Goal: Book appointment/travel/reservation

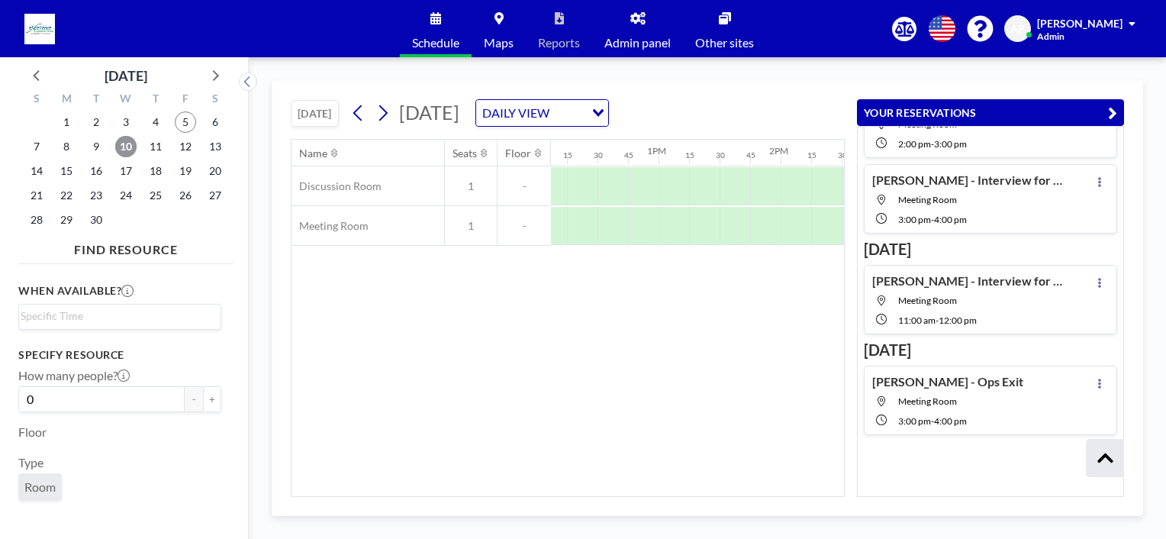
scroll to position [240, 0]
click at [124, 147] on span "10" at bounding box center [125, 146] width 21 height 21
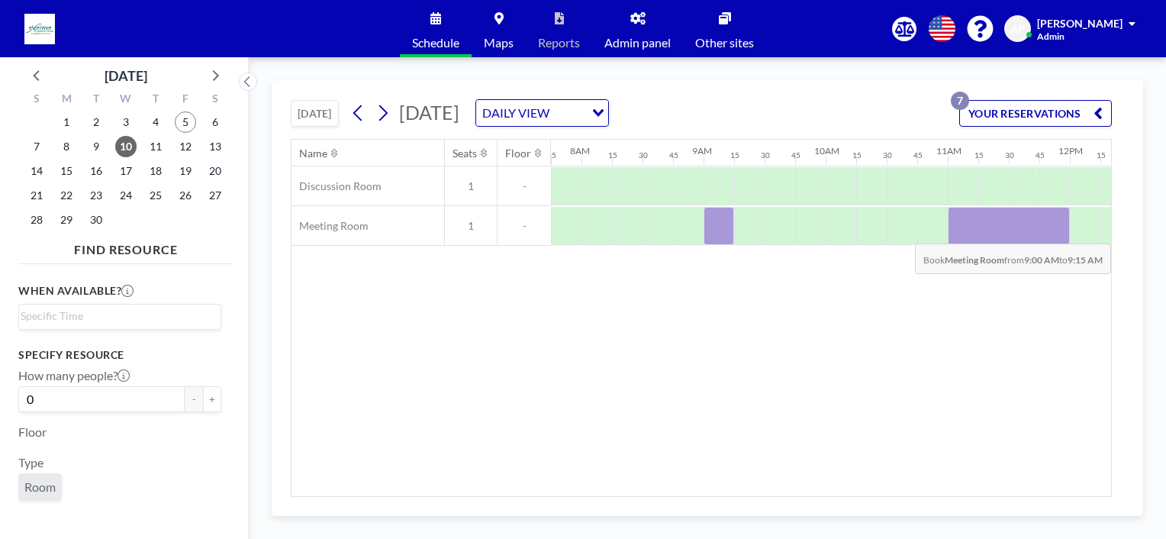
click at [710, 231] on div at bounding box center [719, 226] width 31 height 38
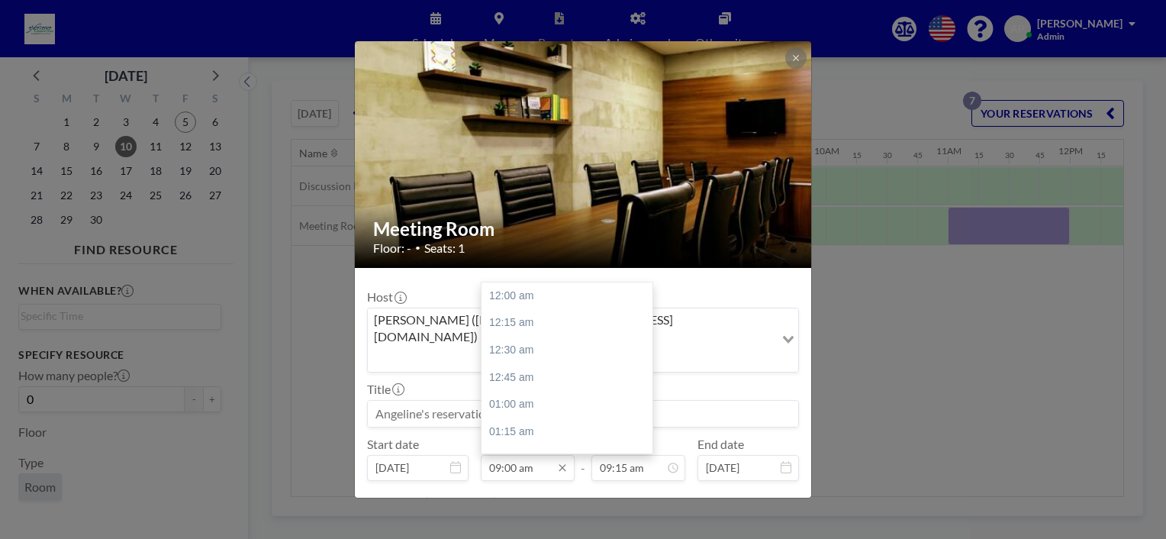
scroll to position [979, 0]
click at [513, 455] on input "09:00 am" at bounding box center [528, 468] width 94 height 26
click at [520, 367] on div "02:00 pm" at bounding box center [571, 380] width 179 height 27
type input "02:00 pm"
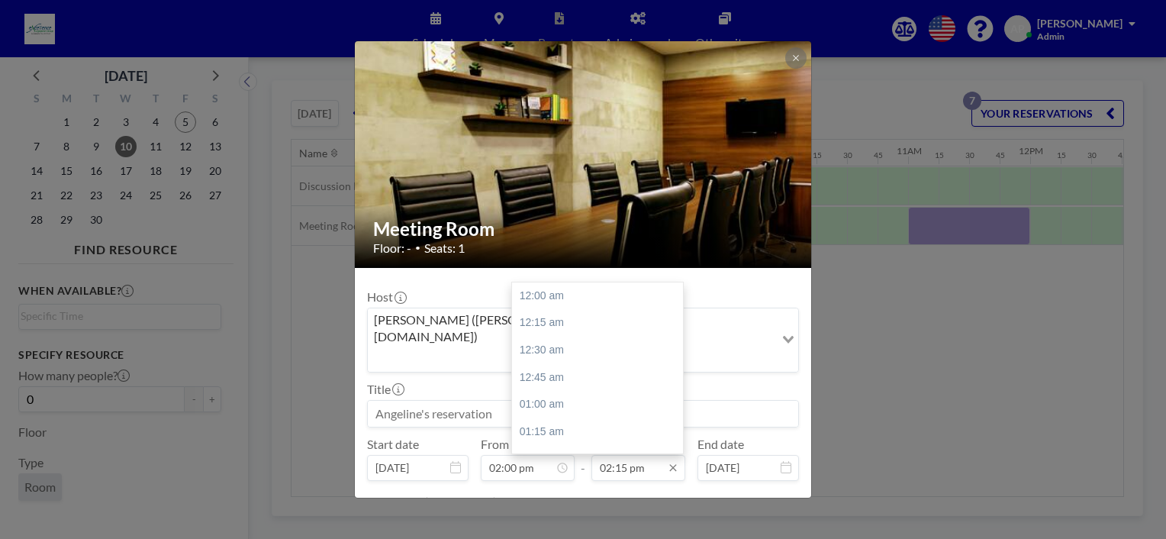
scroll to position [0, 1354]
click at [605, 455] on input "02:15 pm" at bounding box center [639, 468] width 94 height 26
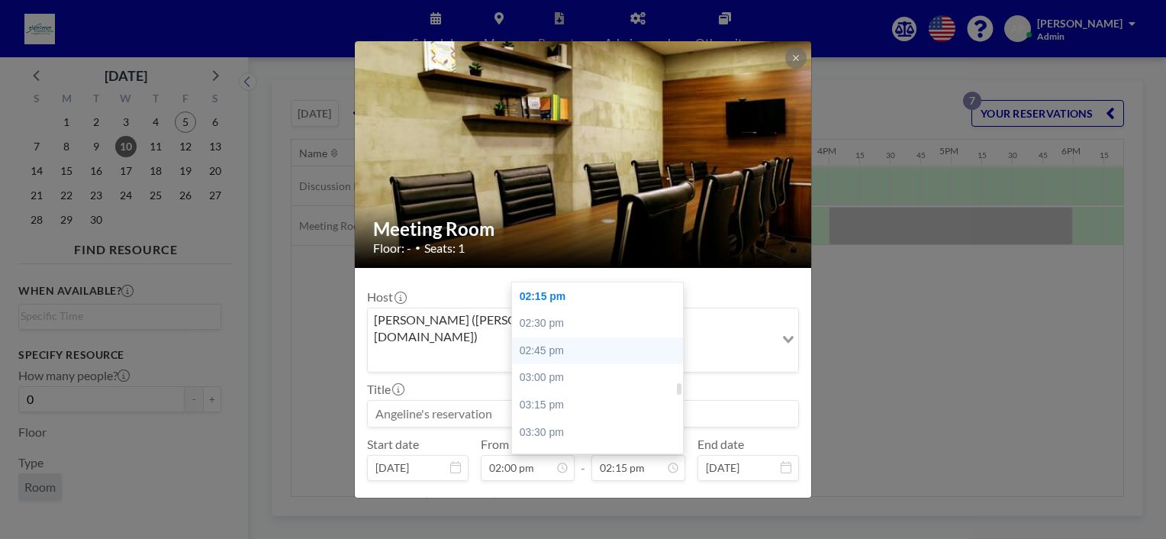
scroll to position [0, 1679]
drag, startPoint x: 547, startPoint y: 338, endPoint x: 558, endPoint y: 343, distance: 12.3
click at [550, 364] on div "03:00 pm" at bounding box center [601, 377] width 179 height 27
type input "03:00 pm"
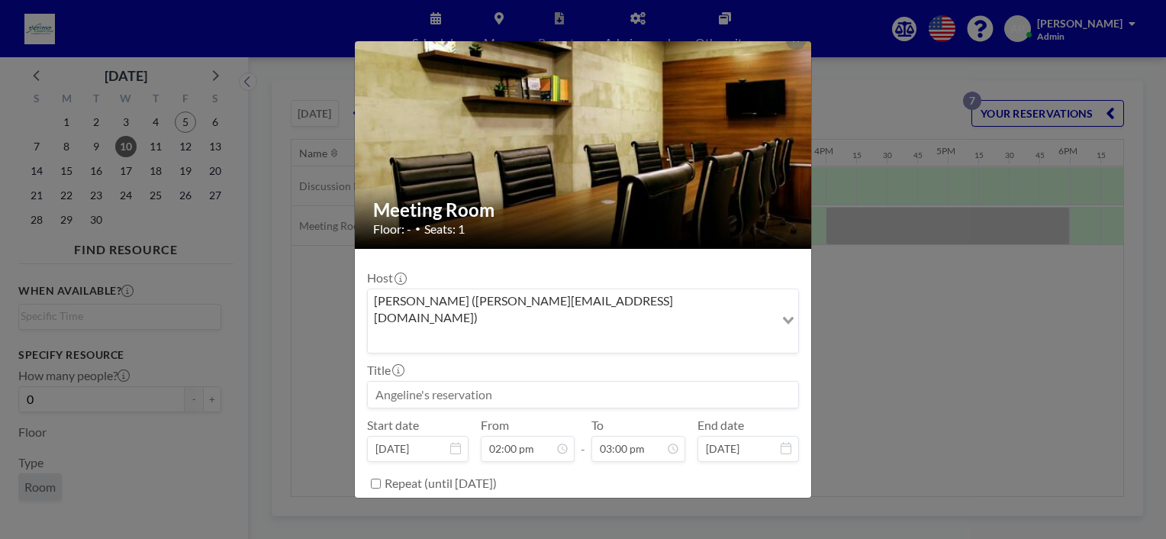
scroll to position [30, 0]
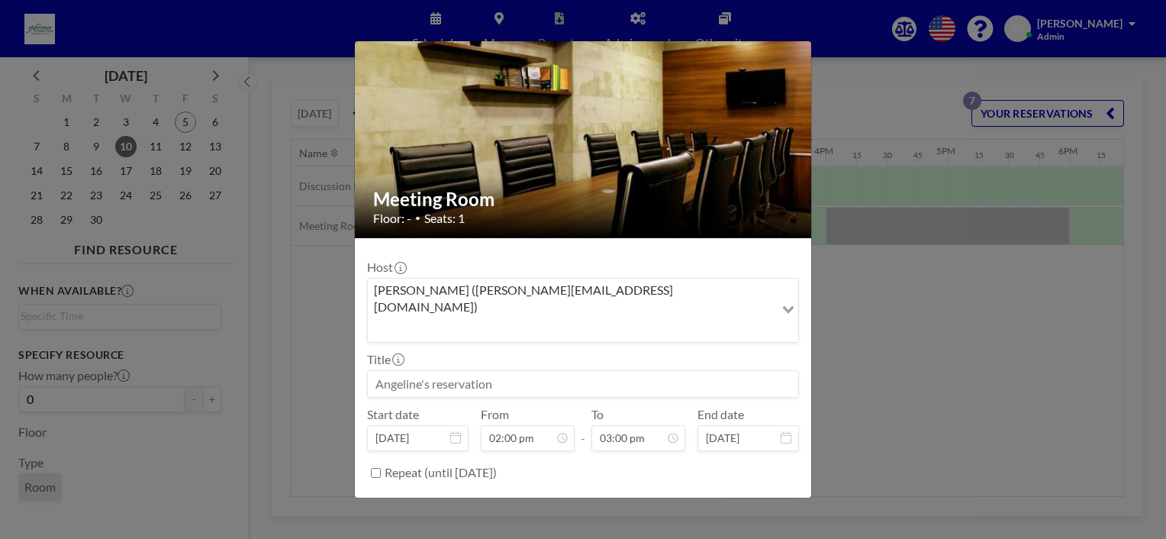
click at [753, 498] on button "BOOK NOW" at bounding box center [760, 511] width 77 height 27
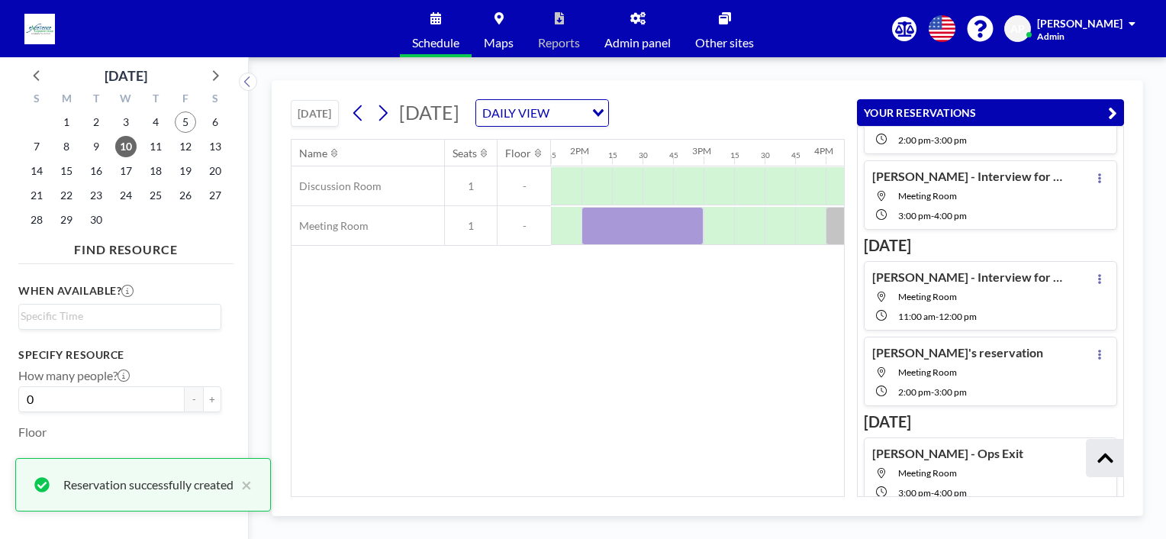
scroll to position [254, 0]
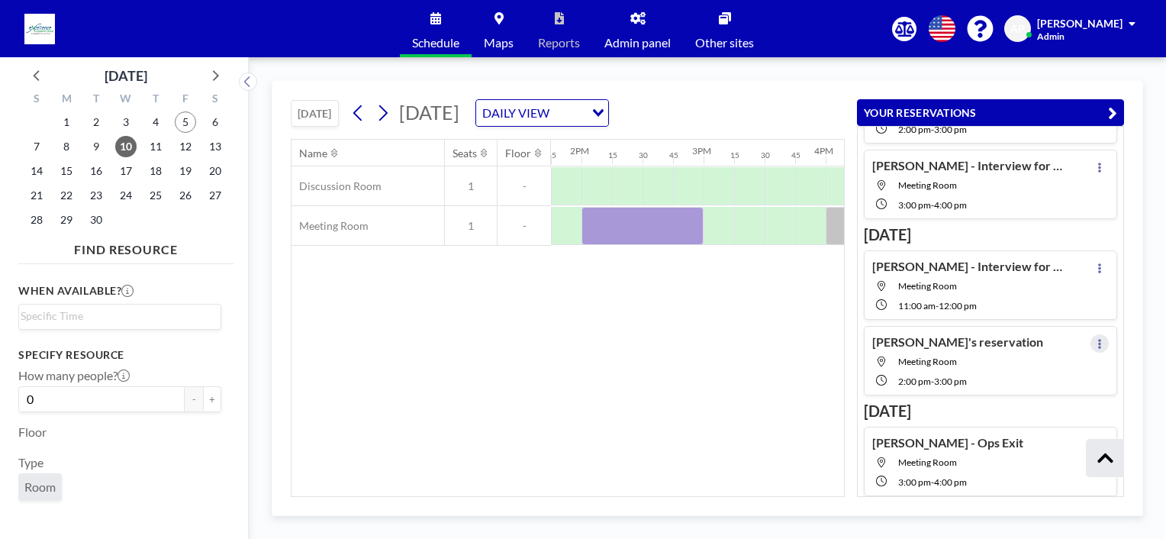
click at [1097, 339] on icon at bounding box center [1100, 344] width 6 height 10
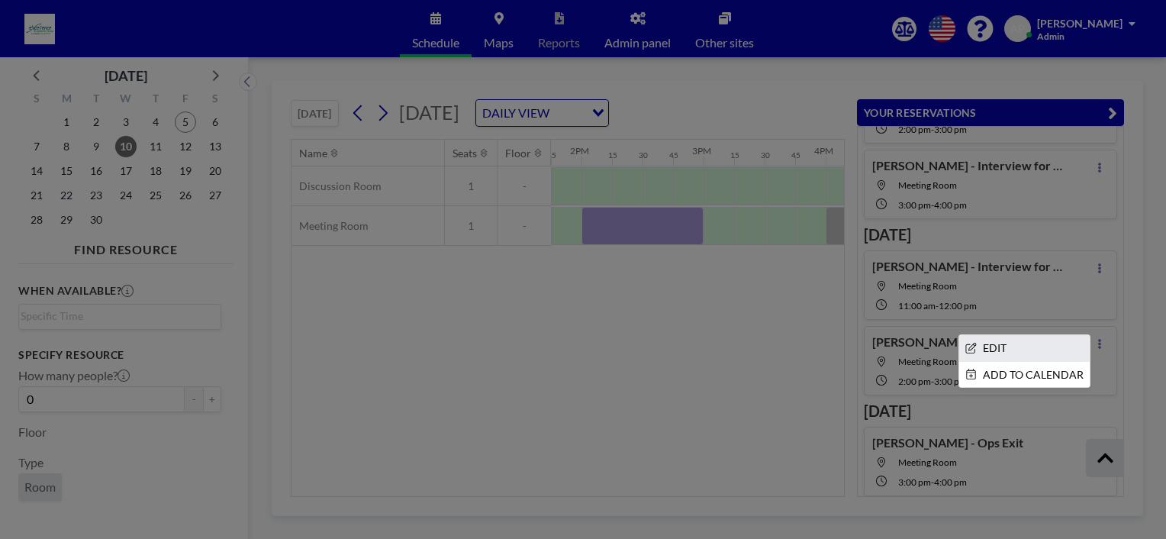
click at [1007, 340] on li "EDIT" at bounding box center [1025, 348] width 131 height 26
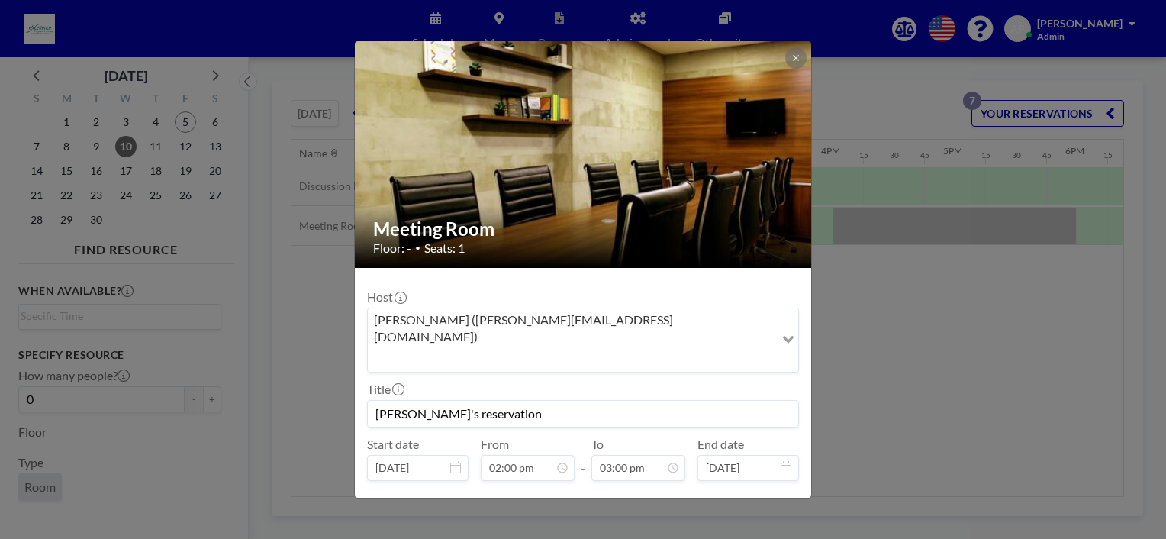
scroll to position [0, 1679]
click at [504, 401] on input "[PERSON_NAME]'s reservation" at bounding box center [583, 414] width 431 height 26
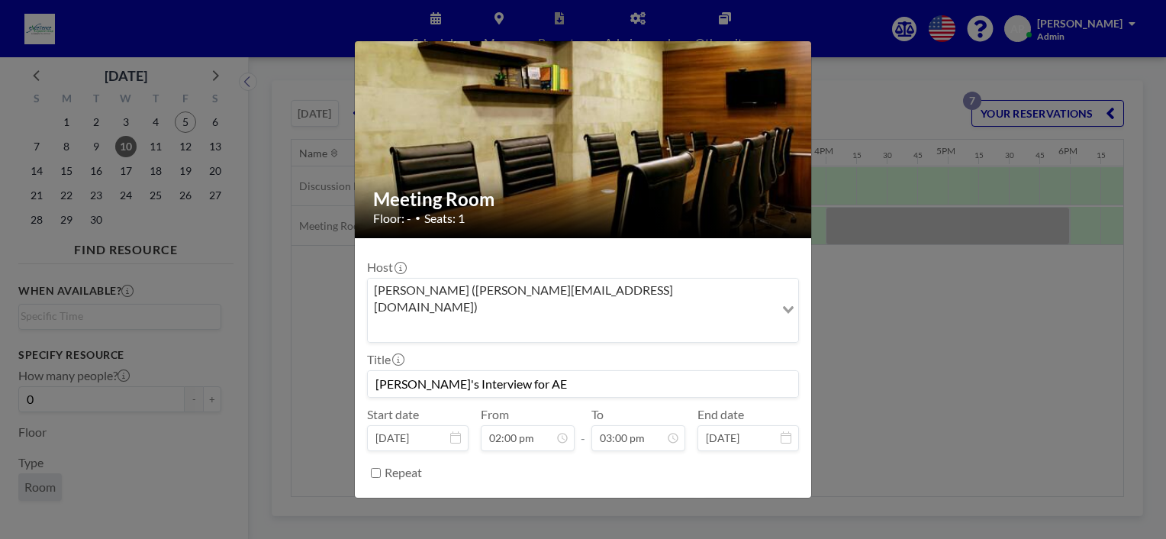
scroll to position [1631, 0]
type input "[PERSON_NAME]'s Interview for AE"
click at [712, 498] on button "SAVE CHANGES" at bounding box center [751, 511] width 96 height 27
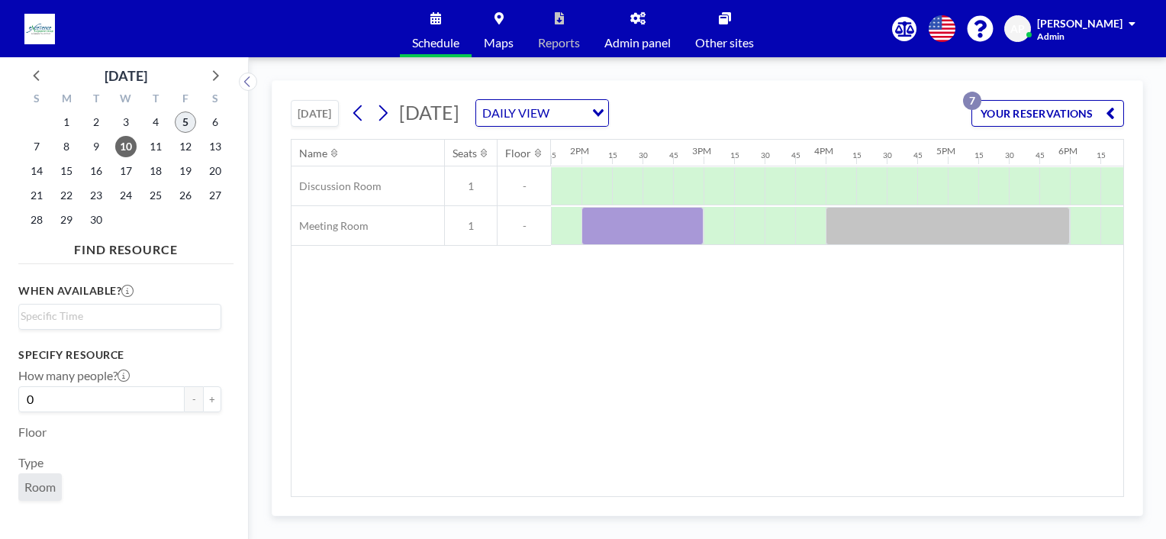
click at [189, 118] on span "5" at bounding box center [185, 121] width 21 height 21
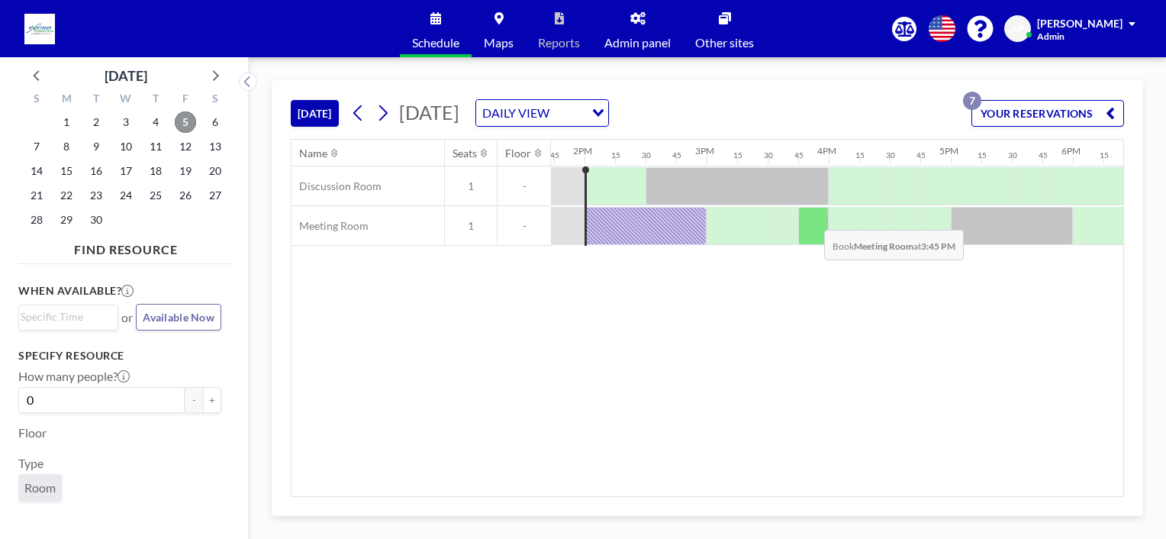
scroll to position [0, 1679]
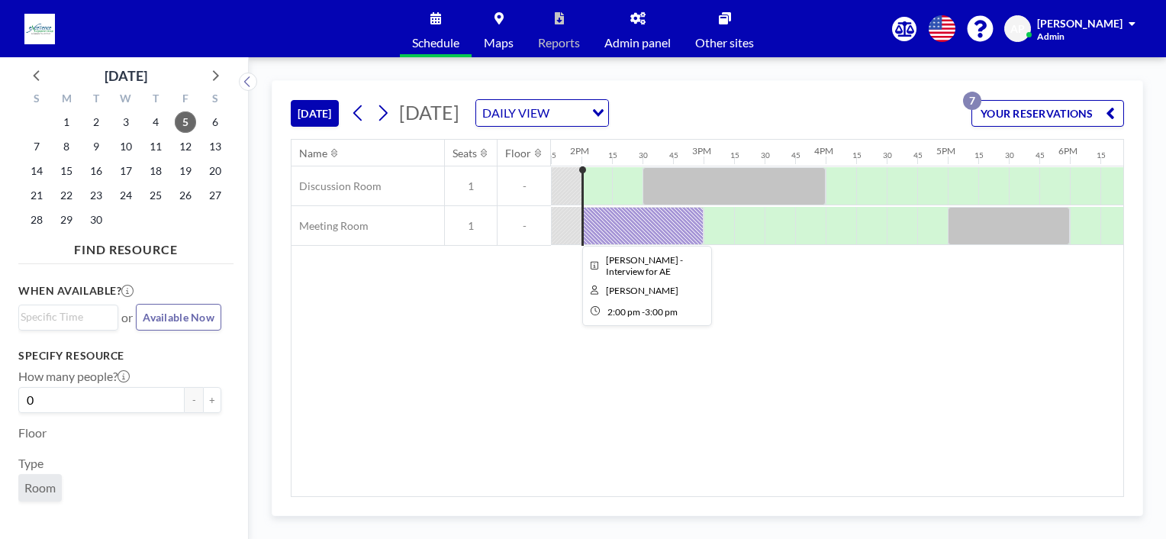
click at [595, 232] on div at bounding box center [643, 226] width 122 height 38
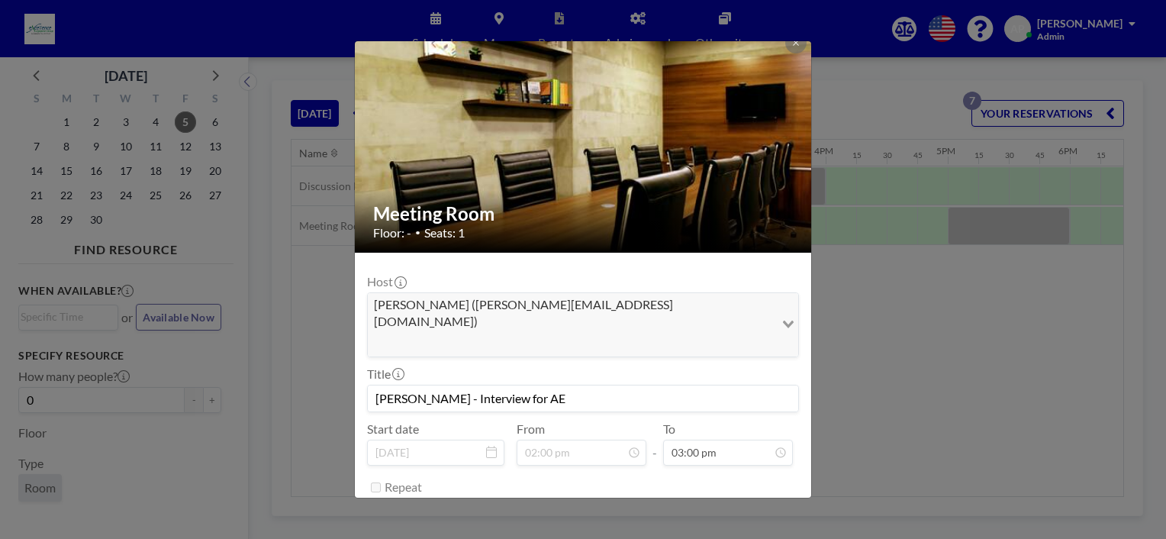
scroll to position [30, 0]
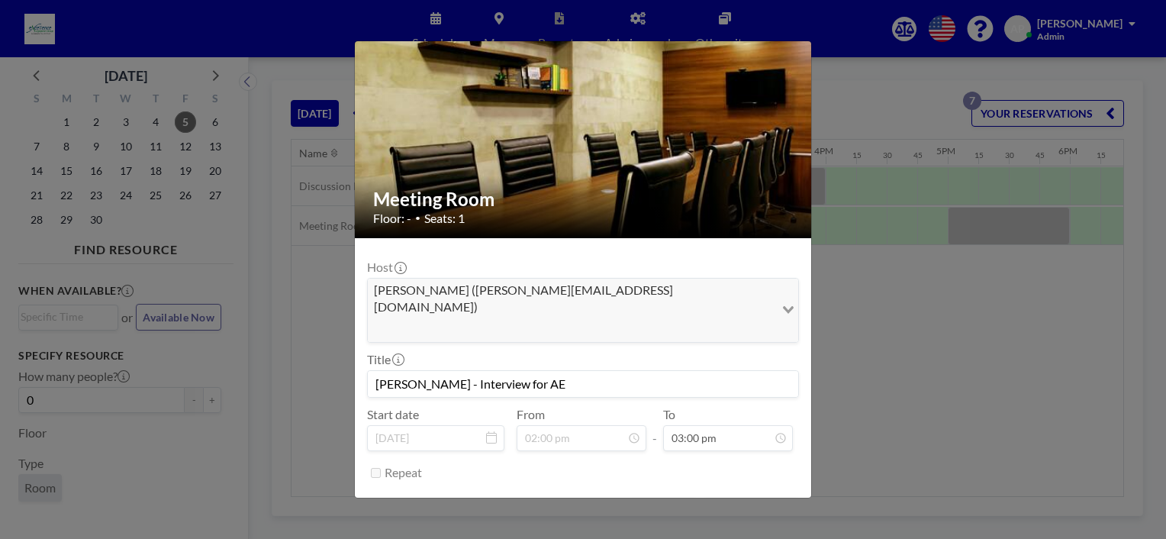
click at [951, 269] on div "Meeting Room Floor: - • Seats: 1 Host [PERSON_NAME] ([PERSON_NAME][EMAIL_ADDRES…" at bounding box center [583, 269] width 1166 height 539
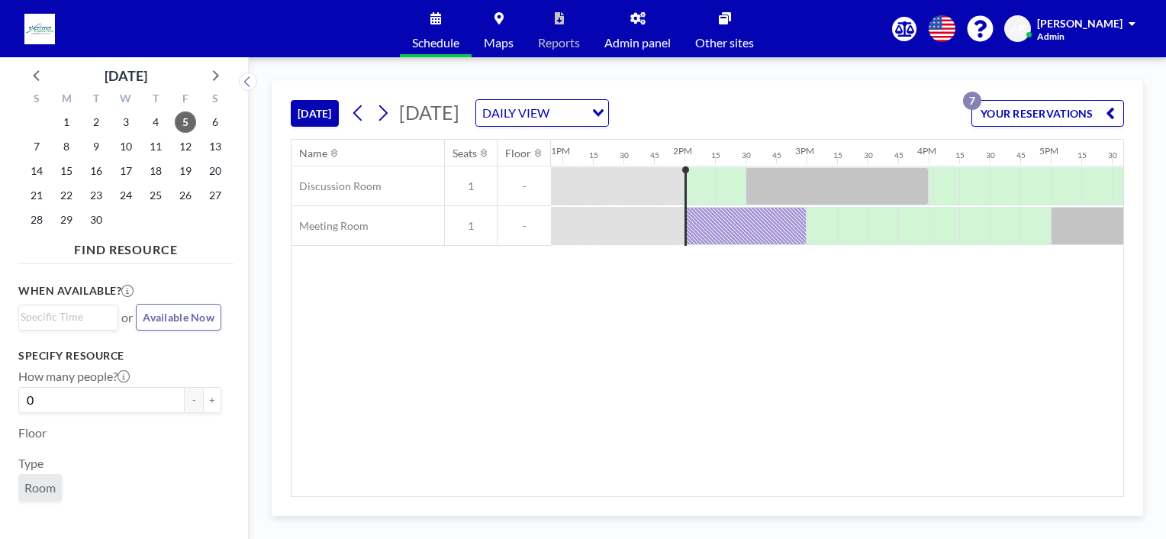
scroll to position [0, 1574]
click at [708, 226] on div at bounding box center [748, 226] width 122 height 38
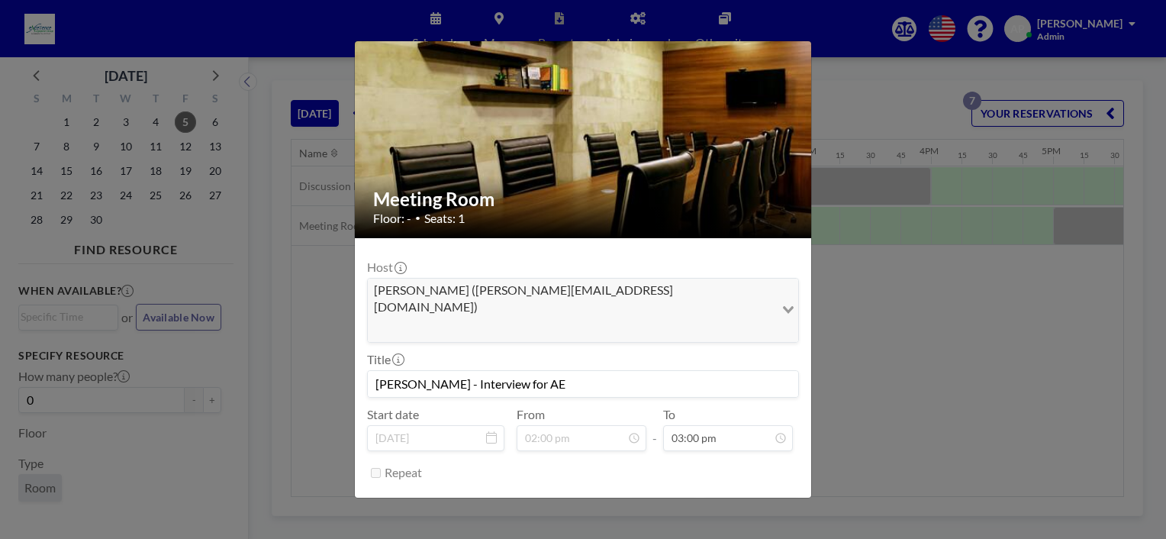
scroll to position [0, 0]
click at [663, 498] on button "END NOW" at bounding box center [663, 511] width 68 height 27
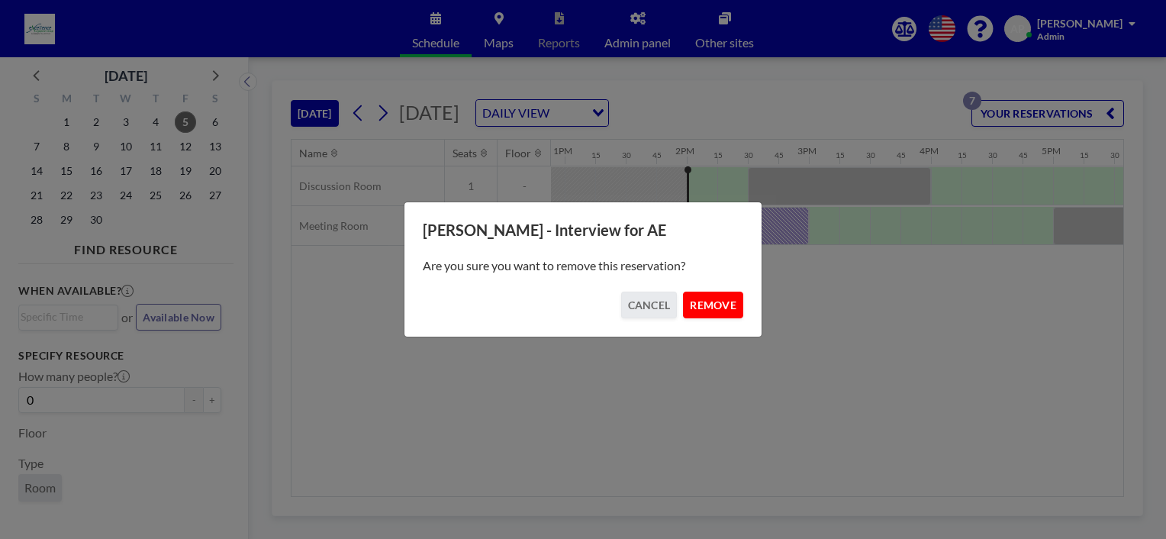
click at [733, 300] on button "REMOVE" at bounding box center [713, 305] width 60 height 27
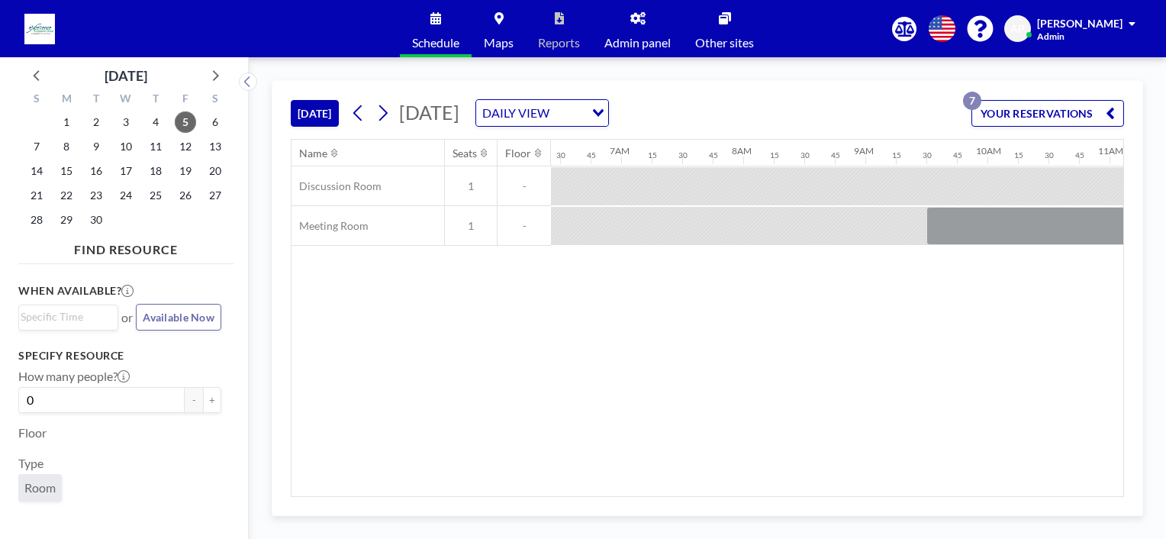
scroll to position [0, 782]
click at [1041, 112] on button "YOUR RESERVATIONS 7" at bounding box center [1048, 113] width 153 height 27
